Goal: Navigation & Orientation: Find specific page/section

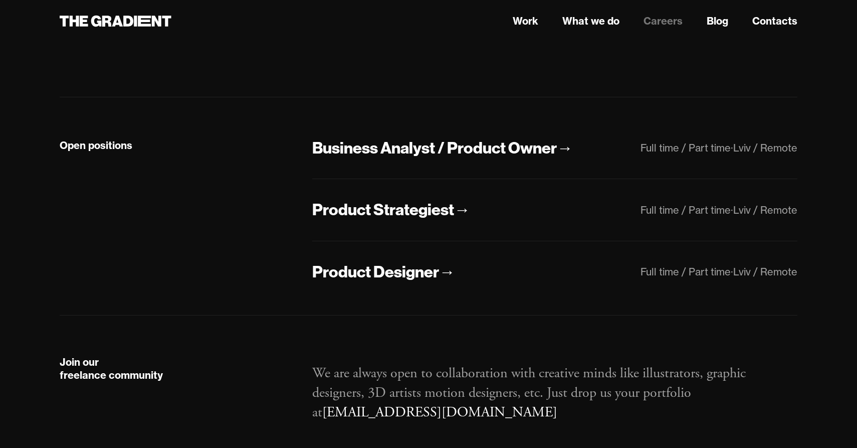
scroll to position [191, 0]
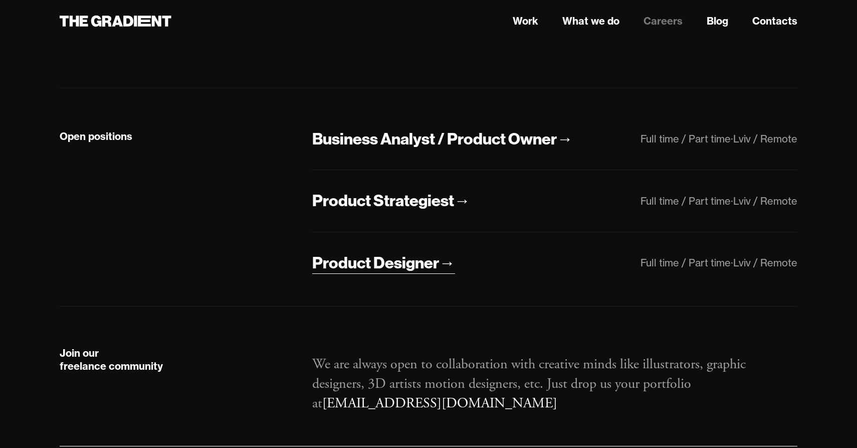
click at [406, 264] on div "Product Designer" at bounding box center [375, 262] width 127 height 21
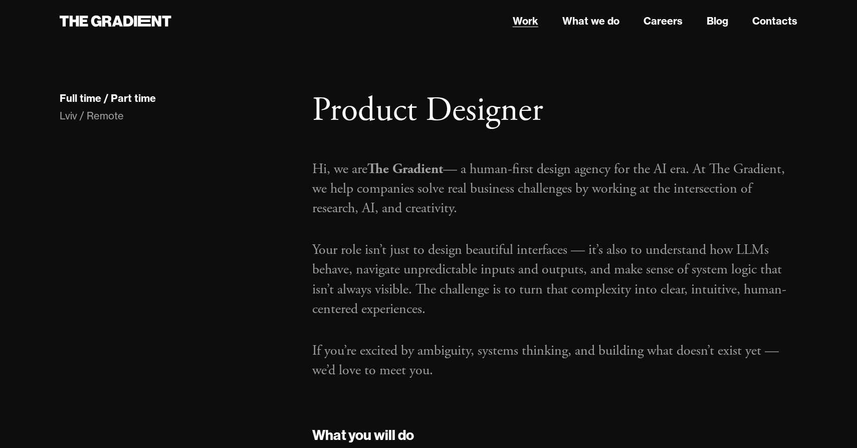
click at [530, 22] on link "Work" at bounding box center [526, 21] width 26 height 15
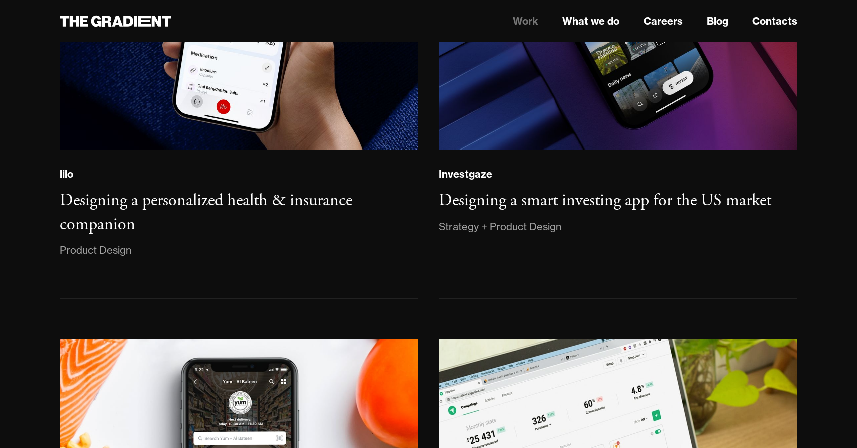
scroll to position [974, 0]
